Goal: Task Accomplishment & Management: Complete application form

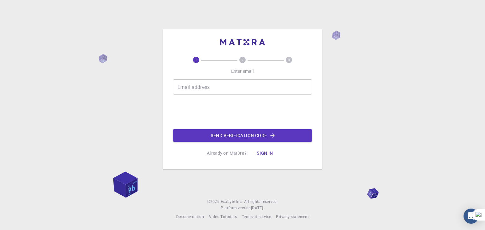
click at [201, 89] on input "Email address" at bounding box center [242, 87] width 139 height 15
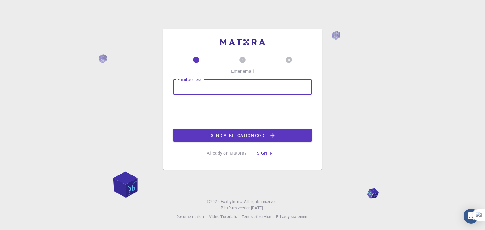
type input "[EMAIL_ADDRESS][DOMAIN_NAME]"
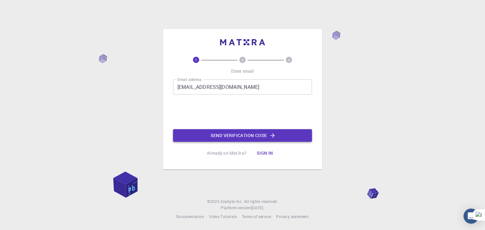
click at [236, 135] on button "Send verification code" at bounding box center [242, 135] width 139 height 13
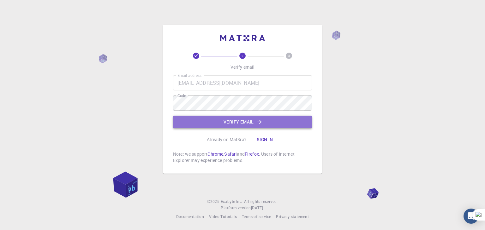
click at [235, 122] on button "Verify email" at bounding box center [242, 122] width 139 height 13
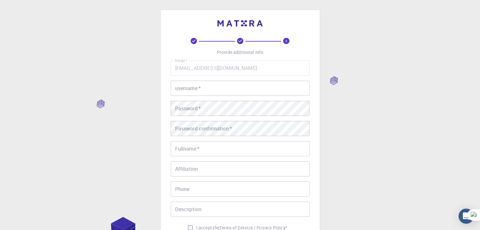
drag, startPoint x: 190, startPoint y: 76, endPoint x: 186, endPoint y: 84, distance: 8.8
click at [189, 80] on div "Email   * [EMAIL_ADDRESS][DOMAIN_NAME] Email   * username   * username   * Pass…" at bounding box center [240, 148] width 139 height 174
click at [186, 85] on div "username   * username   *" at bounding box center [240, 88] width 139 height 15
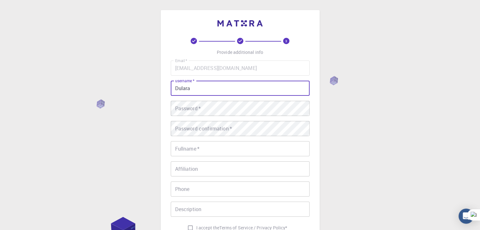
click at [192, 94] on input "Dulara" at bounding box center [240, 88] width 139 height 15
type input "[PERSON_NAME]"
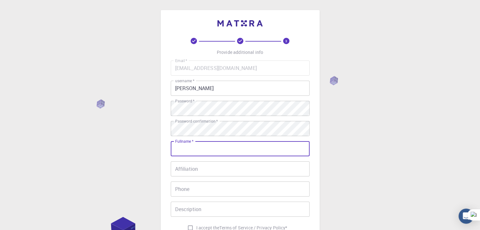
click at [188, 148] on input "Fullname   *" at bounding box center [240, 148] width 139 height 15
type input "[PERSON_NAME]"
type input "0768162272"
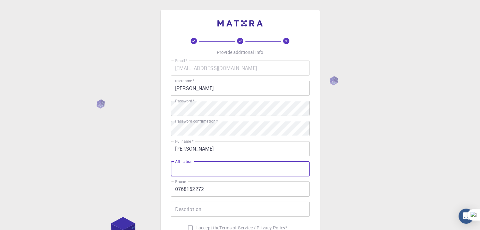
click at [190, 171] on input "Affiliation" at bounding box center [240, 169] width 139 height 15
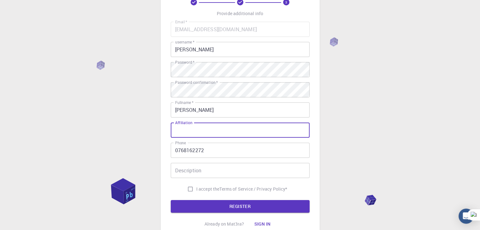
scroll to position [91, 0]
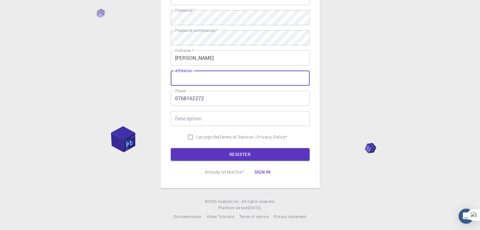
click at [208, 119] on input "Description" at bounding box center [240, 118] width 139 height 15
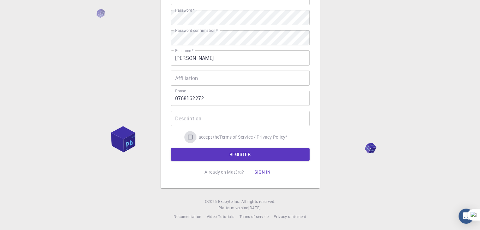
click at [189, 138] on input "I accept the Terms of Service / Privacy Policy *" at bounding box center [190, 137] width 12 height 12
checkbox input "true"
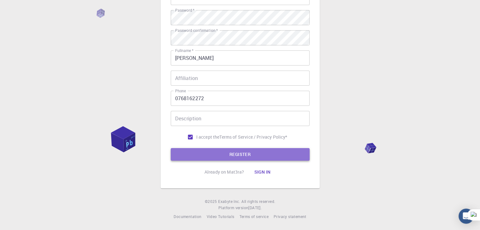
click at [239, 153] on button "REGISTER" at bounding box center [240, 154] width 139 height 13
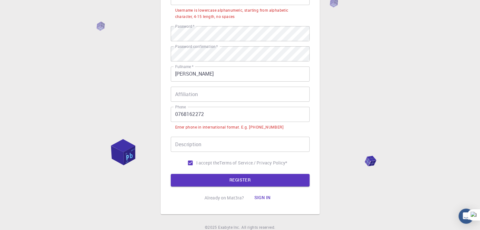
click at [177, 117] on input "0768162272" at bounding box center [240, 114] width 139 height 15
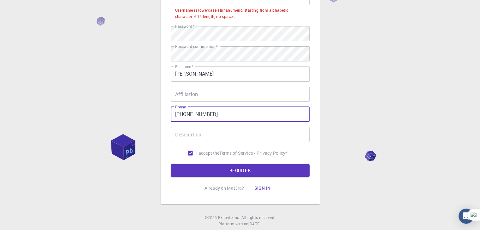
click at [222, 114] on input "[PHONE_NUMBER]" at bounding box center [240, 114] width 139 height 15
type input "[PHONE_NUMBER]"
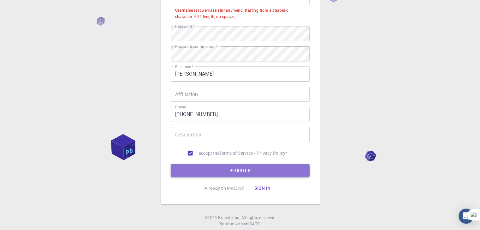
click at [237, 168] on button "REGISTER" at bounding box center [240, 170] width 139 height 13
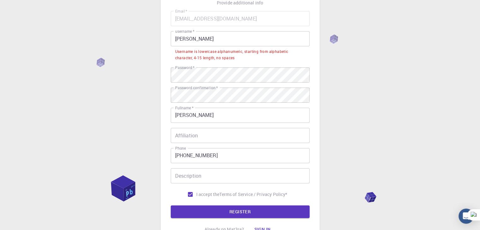
scroll to position [28, 0]
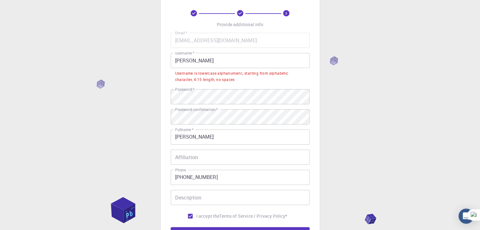
click at [178, 60] on input "[PERSON_NAME]" at bounding box center [240, 60] width 139 height 15
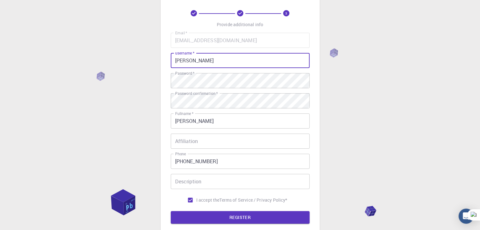
click at [183, 63] on input "[PERSON_NAME]" at bounding box center [240, 60] width 139 height 15
click at [187, 63] on input "[PERSON_NAME]" at bounding box center [240, 60] width 139 height 15
click at [243, 211] on form "Email   * [EMAIL_ADDRESS][DOMAIN_NAME] Email   * username   * [PERSON_NAME] use…" at bounding box center [240, 128] width 139 height 191
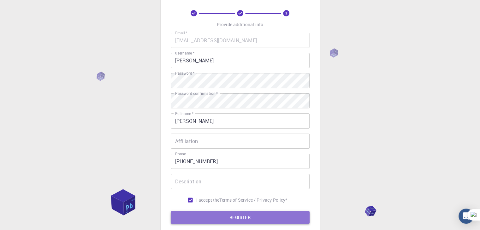
click at [241, 215] on button "REGISTER" at bounding box center [240, 218] width 139 height 13
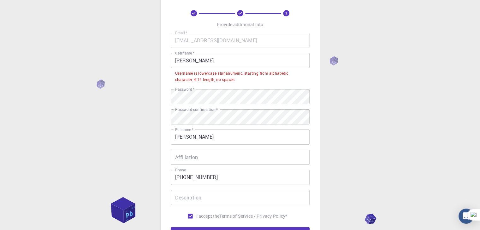
click at [202, 65] on input "[PERSON_NAME]" at bounding box center [240, 60] width 139 height 15
click at [202, 61] on input "[PERSON_NAME]" at bounding box center [240, 60] width 139 height 15
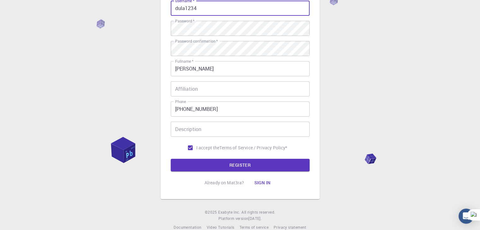
scroll to position [91, 0]
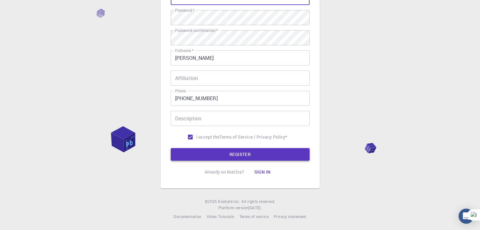
type input "dula1234"
click at [240, 154] on button "REGISTER" at bounding box center [240, 154] width 139 height 13
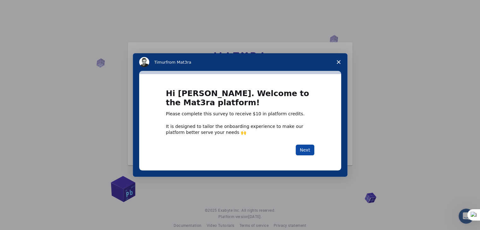
click at [307, 148] on button "Next" at bounding box center [305, 150] width 19 height 11
click at [307, 149] on div "Hi [PERSON_NAME]. Welcome to the Mat3ra platform! Please complete this survey t…" at bounding box center [240, 122] width 202 height 96
click at [306, 150] on button "Next" at bounding box center [305, 150] width 19 height 11
click at [338, 64] on icon "Close survey" at bounding box center [339, 62] width 4 height 4
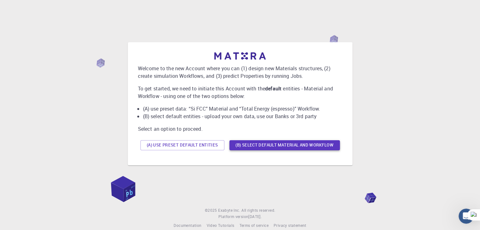
click at [290, 142] on button "(B) Select default material and workflow" at bounding box center [285, 145] width 110 height 10
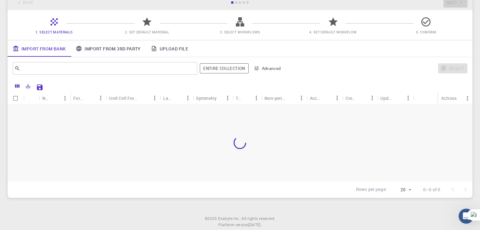
scroll to position [25, 0]
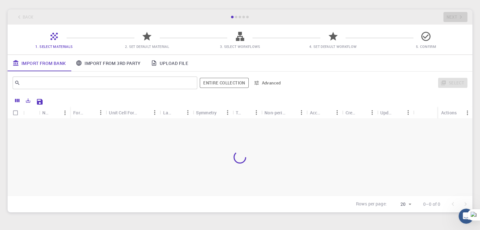
click at [164, 60] on link "Upload File" at bounding box center [169, 63] width 47 height 16
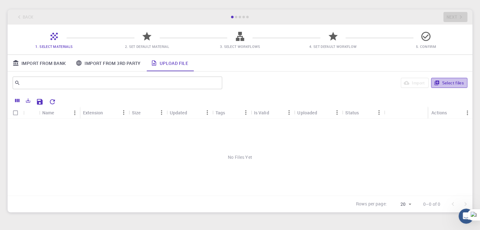
click at [451, 84] on button "Select files" at bounding box center [449, 83] width 36 height 10
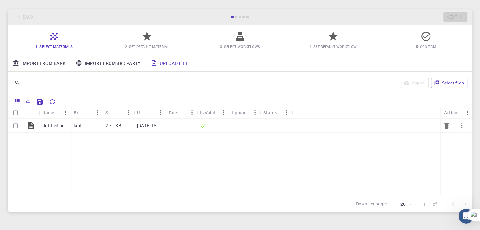
click at [18, 125] on input "Select row" at bounding box center [15, 126] width 12 height 12
checkbox input "true"
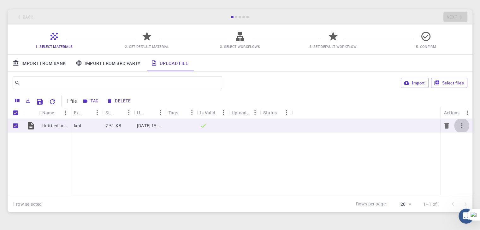
click at [462, 123] on icon "button" at bounding box center [462, 126] width 8 height 8
click at [463, 140] on span "Expand" at bounding box center [466, 139] width 14 height 6
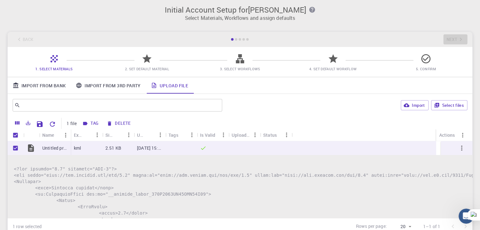
scroll to position [0, 0]
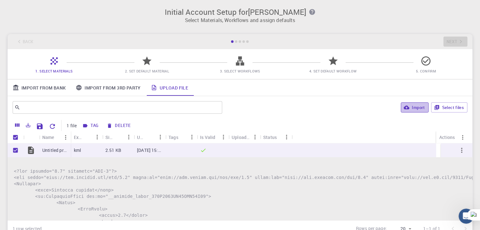
click at [419, 108] on button "Import" at bounding box center [414, 108] width 27 height 10
checkbox input "false"
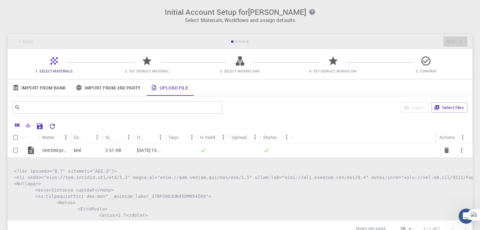
click at [232, 147] on div at bounding box center [245, 151] width 32 height 14
click at [145, 150] on p "[DATE] 15:21 PM" at bounding box center [149, 150] width 25 height 6
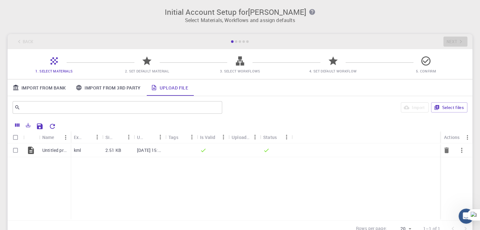
click at [98, 149] on div "kml" at bounding box center [87, 151] width 32 height 14
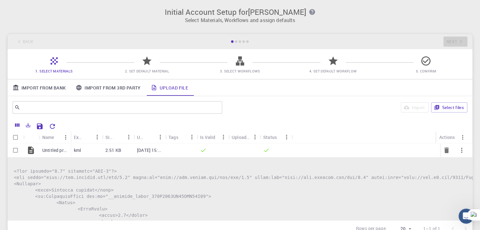
click at [98, 149] on div "kml" at bounding box center [87, 151] width 32 height 14
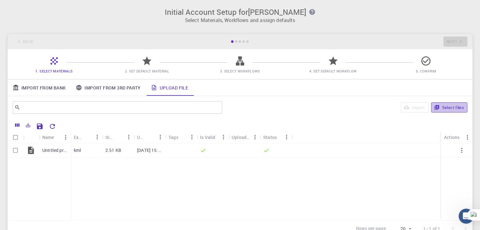
click at [447, 110] on button "Select files" at bounding box center [449, 108] width 36 height 10
click at [15, 151] on input "Select row" at bounding box center [15, 151] width 12 height 12
checkbox input "true"
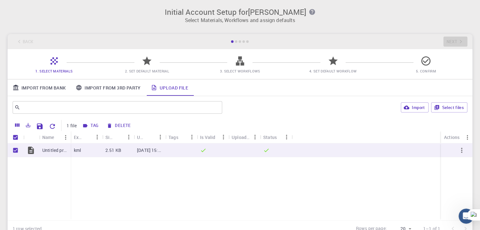
click at [152, 69] on span "2. Set Default Material" at bounding box center [147, 71] width 44 height 5
click at [88, 87] on link "Import From 3rd Party" at bounding box center [108, 88] width 75 height 16
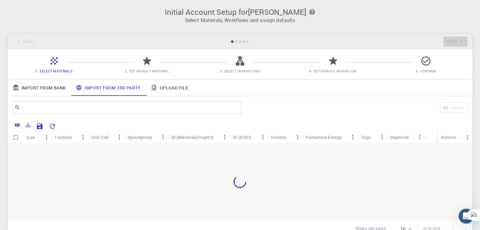
click at [41, 87] on link "Import From Bank" at bounding box center [39, 88] width 63 height 16
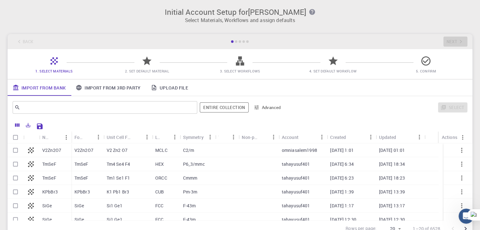
click at [116, 149] on p "V2 Zn2 O7" at bounding box center [117, 150] width 21 height 6
checkbox input "true"
click at [116, 149] on p "V2 Zn2 O7" at bounding box center [117, 150] width 21 height 6
checkbox input "false"
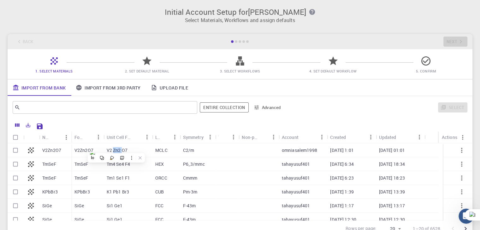
click at [18, 152] on input "Select row" at bounding box center [15, 151] width 12 height 12
checkbox input "true"
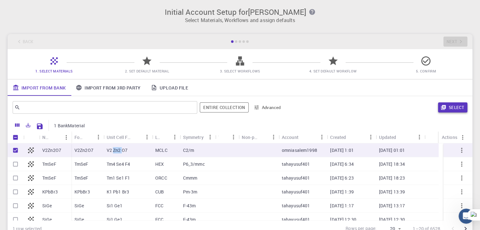
click at [456, 107] on button "Select" at bounding box center [452, 108] width 29 height 10
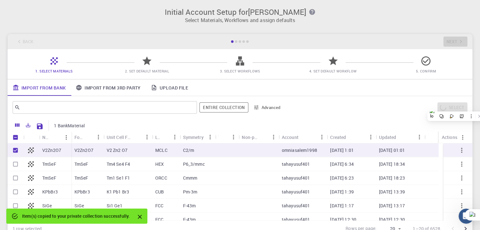
click at [162, 152] on p "MCLC" at bounding box center [161, 150] width 12 height 6
checkbox input "false"
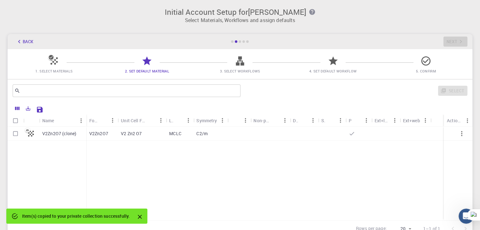
click at [14, 134] on input "Select row" at bounding box center [15, 134] width 12 height 12
checkbox input "true"
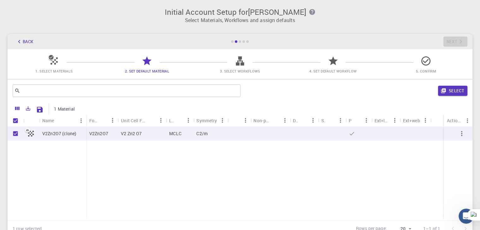
click at [23, 42] on button "Back" at bounding box center [25, 42] width 24 height 10
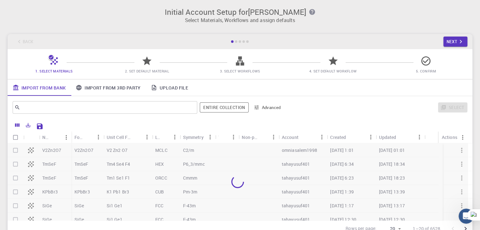
click at [232, 66] on span "3. Select Workflows" at bounding box center [240, 66] width 88 height 15
click at [173, 88] on link "Upload File" at bounding box center [169, 88] width 47 height 16
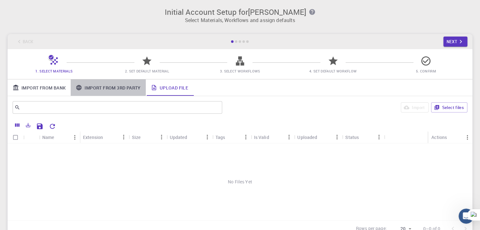
click at [101, 91] on link "Import From 3rd Party" at bounding box center [108, 88] width 75 height 16
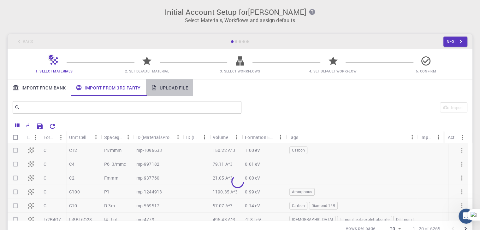
click at [168, 91] on link "Upload File" at bounding box center [169, 88] width 47 height 16
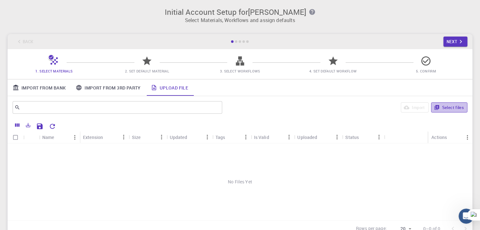
click at [447, 105] on button "Select files" at bounding box center [449, 108] width 36 height 10
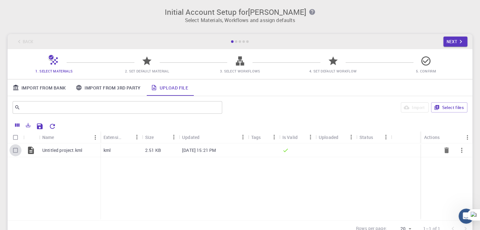
click at [15, 151] on input "Select row" at bounding box center [15, 151] width 12 height 12
checkbox input "true"
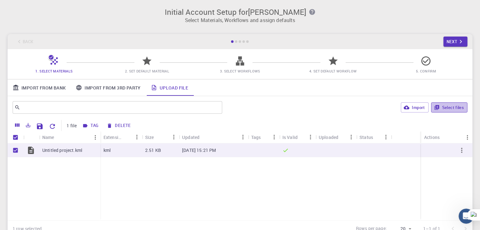
click at [445, 107] on button "Select files" at bounding box center [449, 108] width 36 height 10
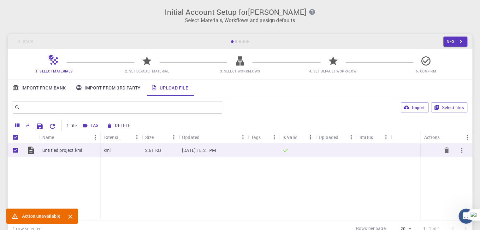
click at [462, 152] on icon "button" at bounding box center [462, 151] width 8 height 8
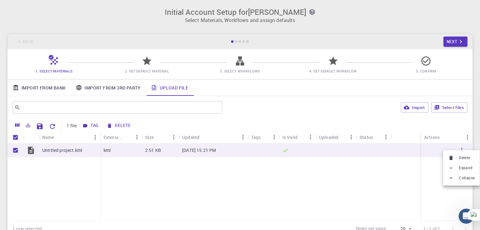
click at [416, 109] on div at bounding box center [240, 115] width 480 height 230
click at [416, 109] on button "Import" at bounding box center [414, 108] width 27 height 10
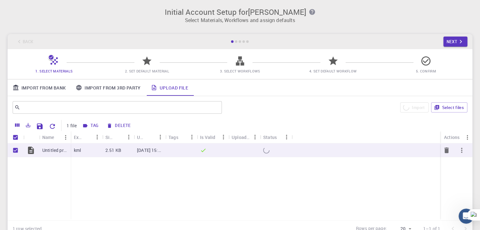
checkbox input "false"
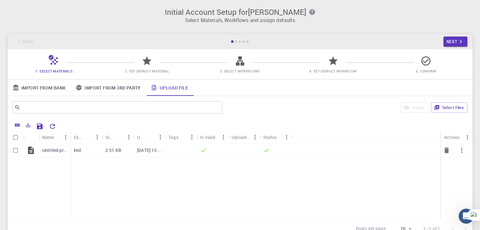
click at [17, 151] on input "Select row" at bounding box center [15, 151] width 12 height 12
checkbox input "true"
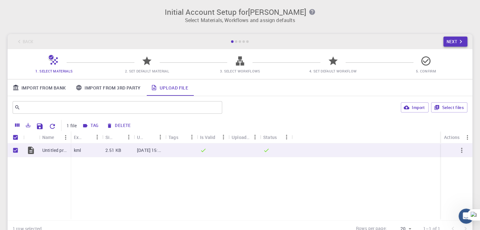
click at [452, 43] on button "Next" at bounding box center [456, 42] width 24 height 10
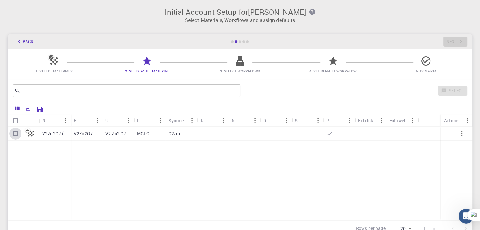
click at [18, 134] on input "Select row" at bounding box center [15, 134] width 12 height 12
checkbox input "true"
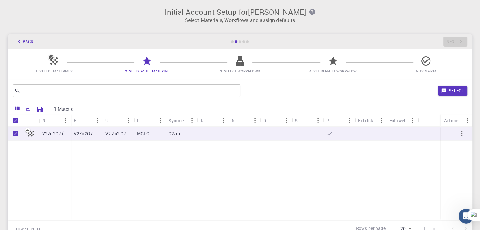
click at [17, 136] on input "Unselect row" at bounding box center [15, 134] width 12 height 12
checkbox input "false"
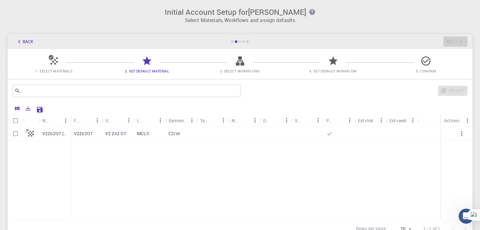
click at [15, 134] on input "Select row" at bounding box center [15, 134] width 12 height 12
checkbox input "true"
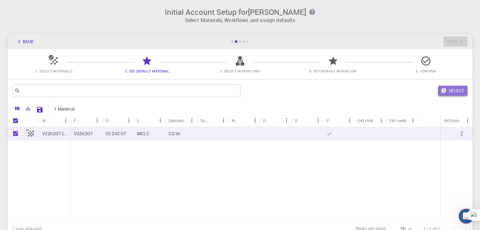
click at [452, 90] on button "Select" at bounding box center [452, 91] width 29 height 10
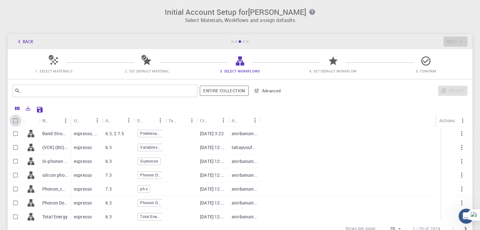
click at [17, 120] on input "Select all rows" at bounding box center [15, 121] width 12 height 12
checkbox input "true"
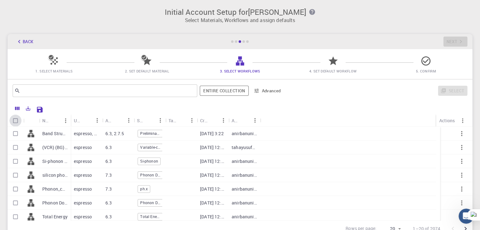
checkbox input "true"
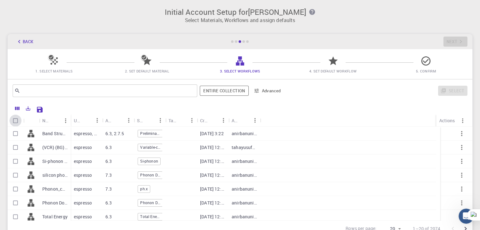
checkbox input "true"
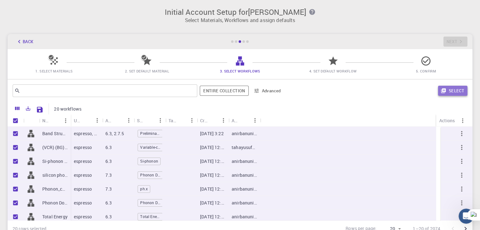
click at [463, 93] on button "Select" at bounding box center [452, 91] width 29 height 10
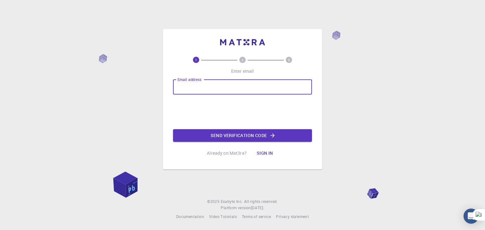
drag, startPoint x: 189, startPoint y: 90, endPoint x: 178, endPoint y: 77, distance: 17.5
click at [189, 90] on input "Email address" at bounding box center [242, 87] width 139 height 15
